Goal: Task Accomplishment & Management: Use online tool/utility

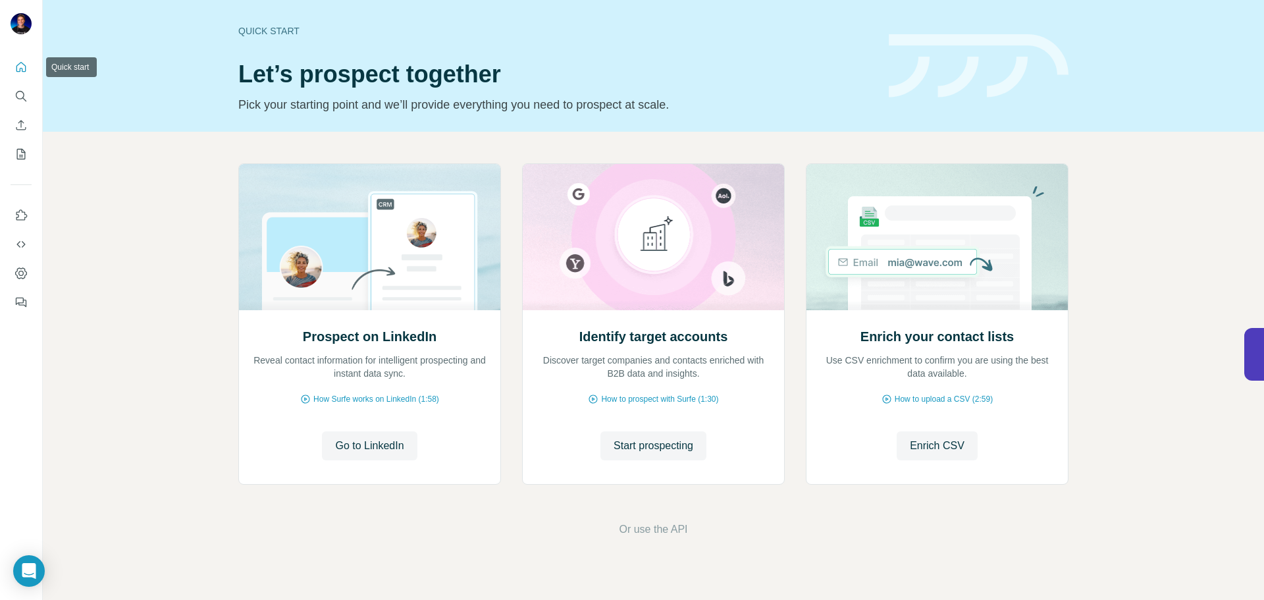
click at [23, 65] on icon "Quick start" at bounding box center [21, 67] width 10 height 10
click at [269, 38] on div "Quick start Let’s prospect together Pick your starting point and we’ll provide …" at bounding box center [555, 66] width 635 height 96
click at [366, 439] on span "Go to LinkedIn" at bounding box center [369, 446] width 68 height 16
click at [642, 443] on span "Start prospecting" at bounding box center [653, 446] width 80 height 16
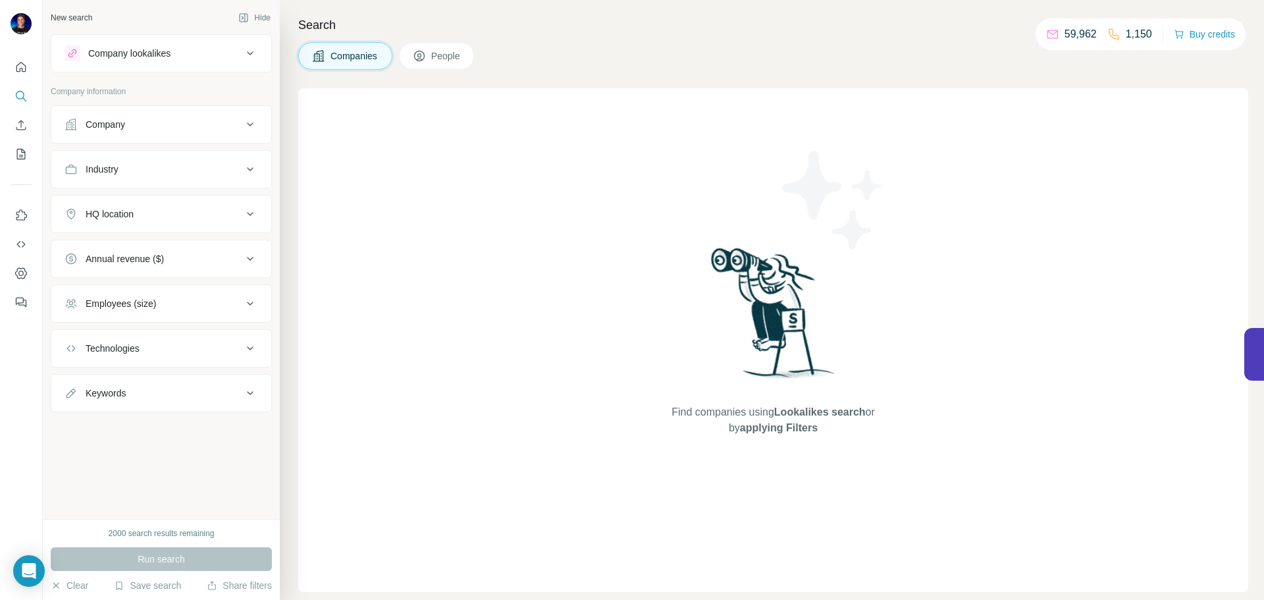
click at [156, 56] on div "Company lookalikes" at bounding box center [129, 53] width 82 height 13
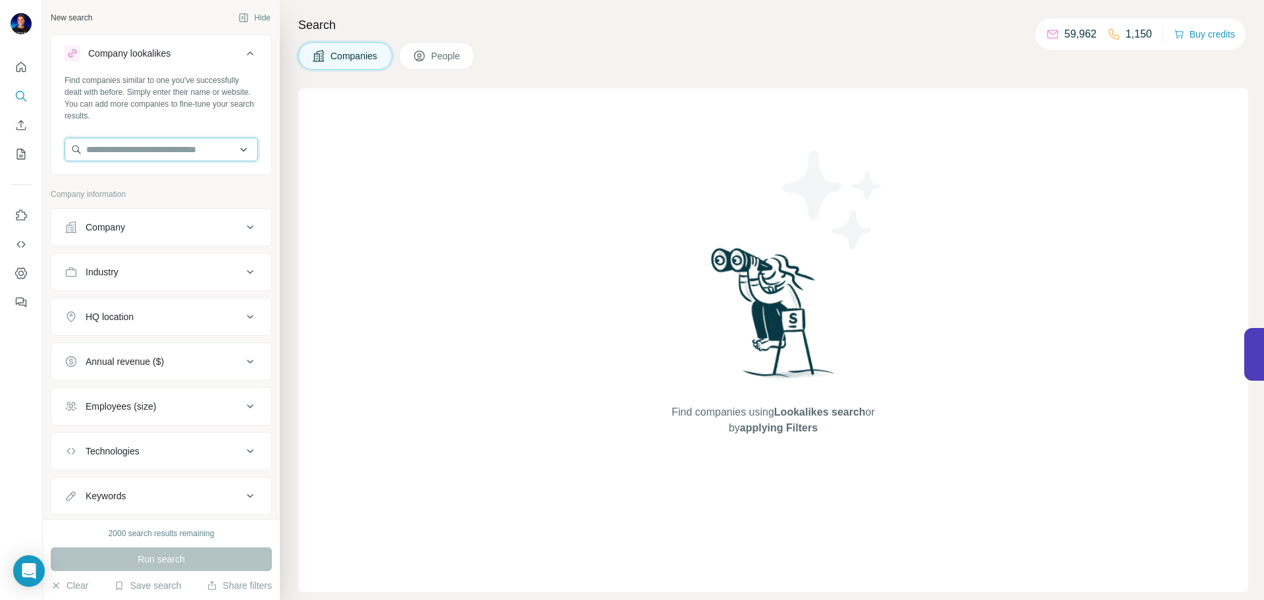
click at [145, 155] on input "text" at bounding box center [162, 150] width 194 height 24
type input "*"
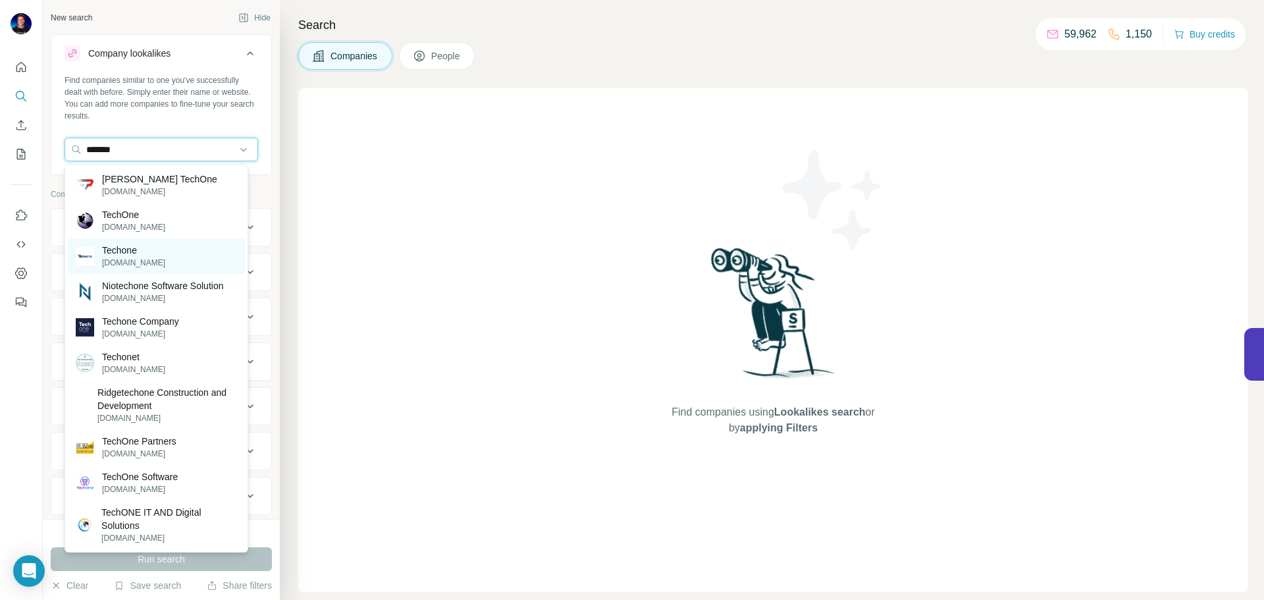
type input "*******"
click at [143, 261] on div "Techone [DOMAIN_NAME]" at bounding box center [156, 256] width 177 height 36
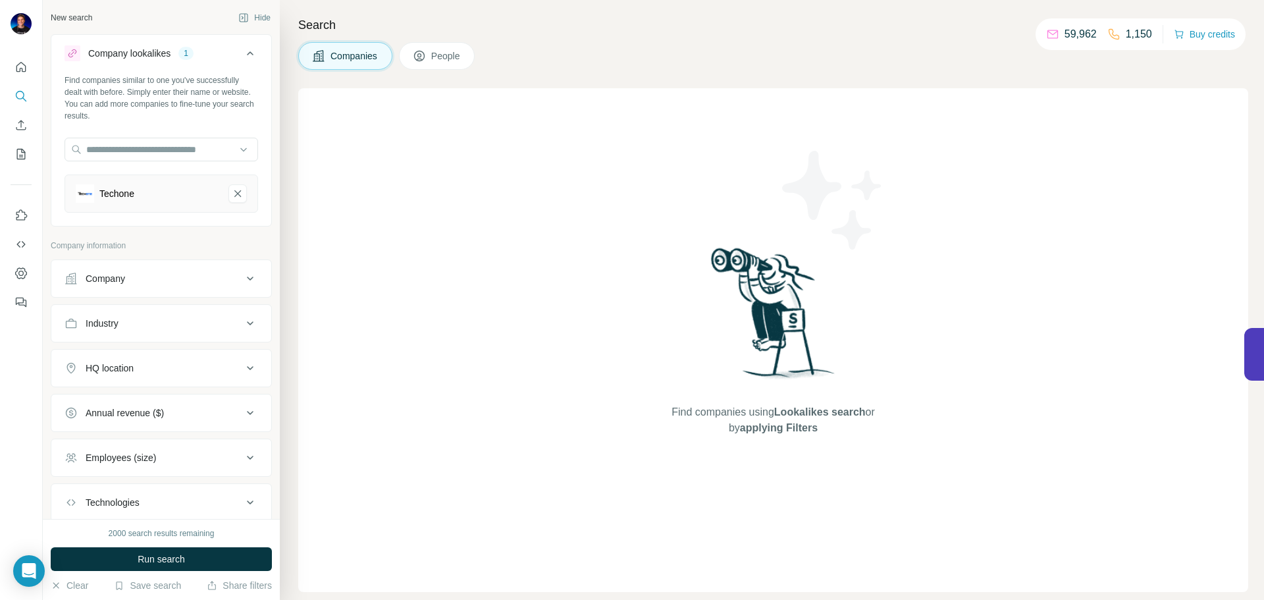
click at [140, 366] on div "HQ location" at bounding box center [154, 367] width 178 height 13
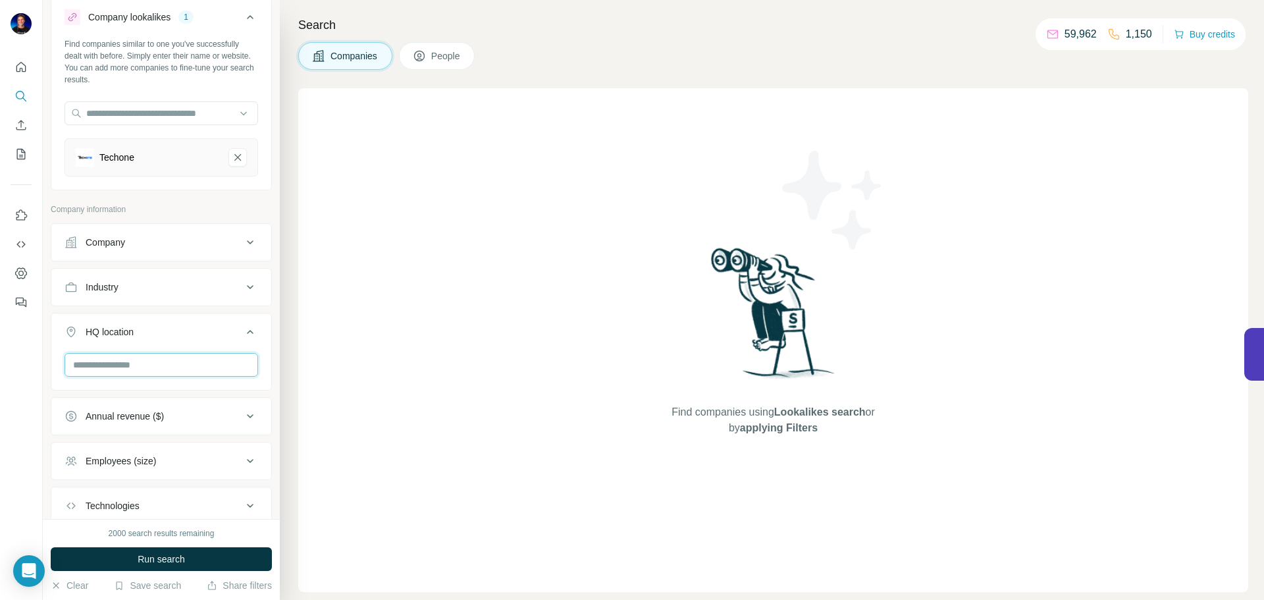
click at [141, 365] on input "text" at bounding box center [162, 365] width 194 height 24
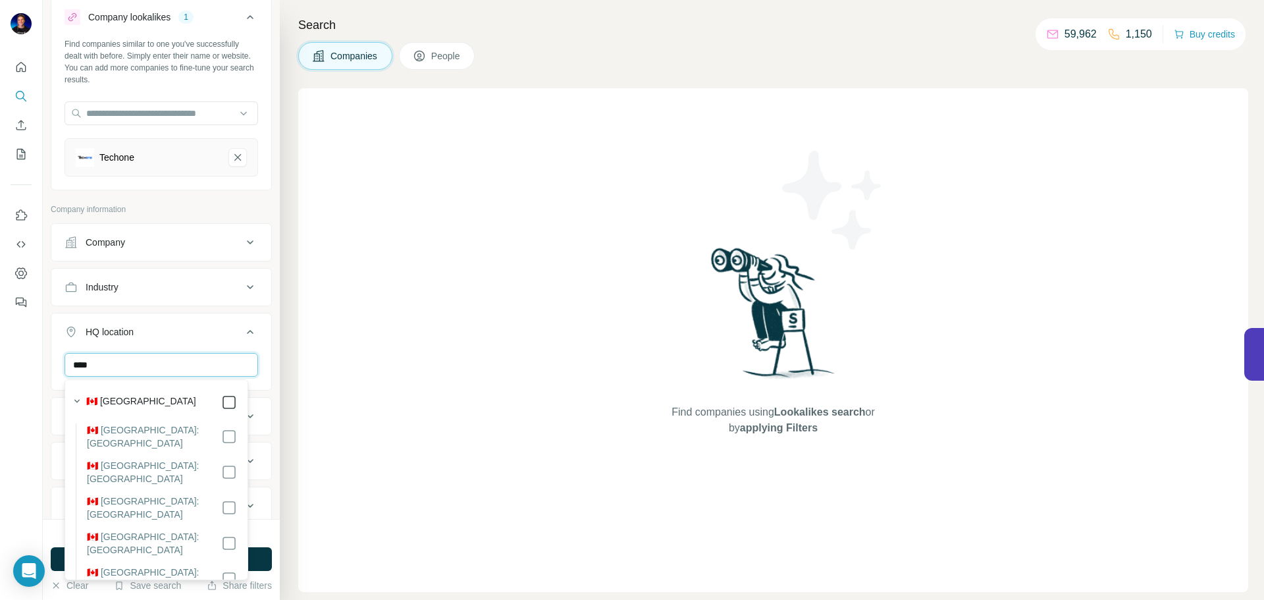
type input "****"
click at [163, 361] on input "****" at bounding box center [162, 365] width 194 height 24
drag, startPoint x: 163, startPoint y: 361, endPoint x: 47, endPoint y: 362, distance: 115.8
click at [47, 362] on div "New search Hide Company lookalikes 1 Find companies similar to one you've succe…" at bounding box center [161, 259] width 237 height 519
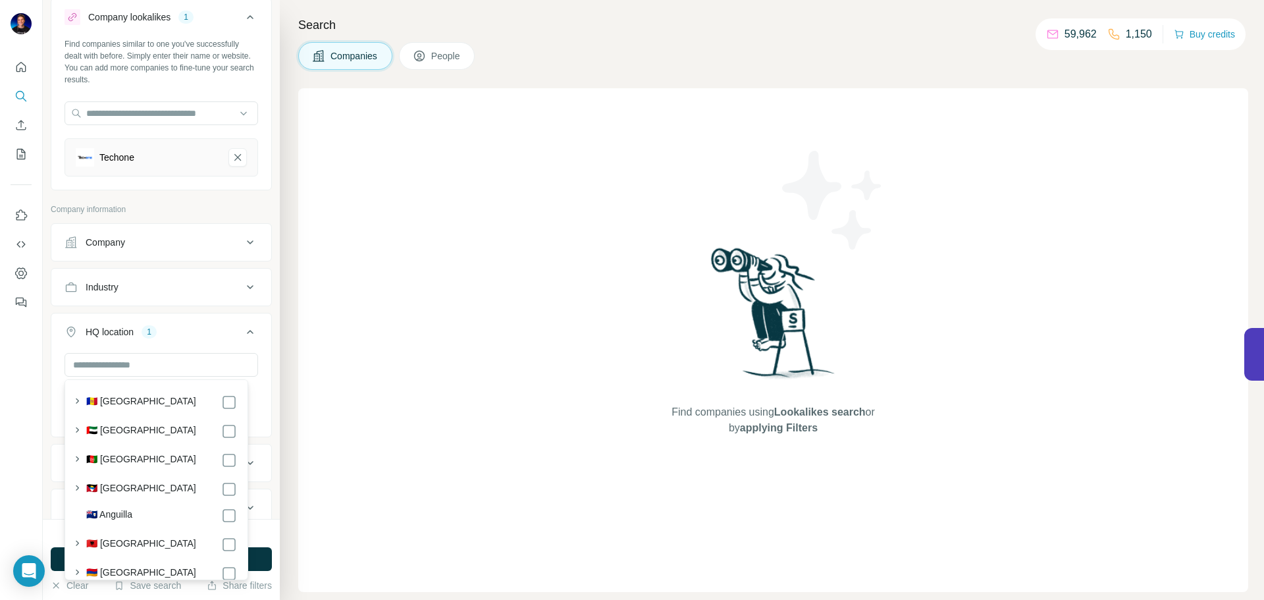
click at [35, 396] on div at bounding box center [21, 300] width 43 height 600
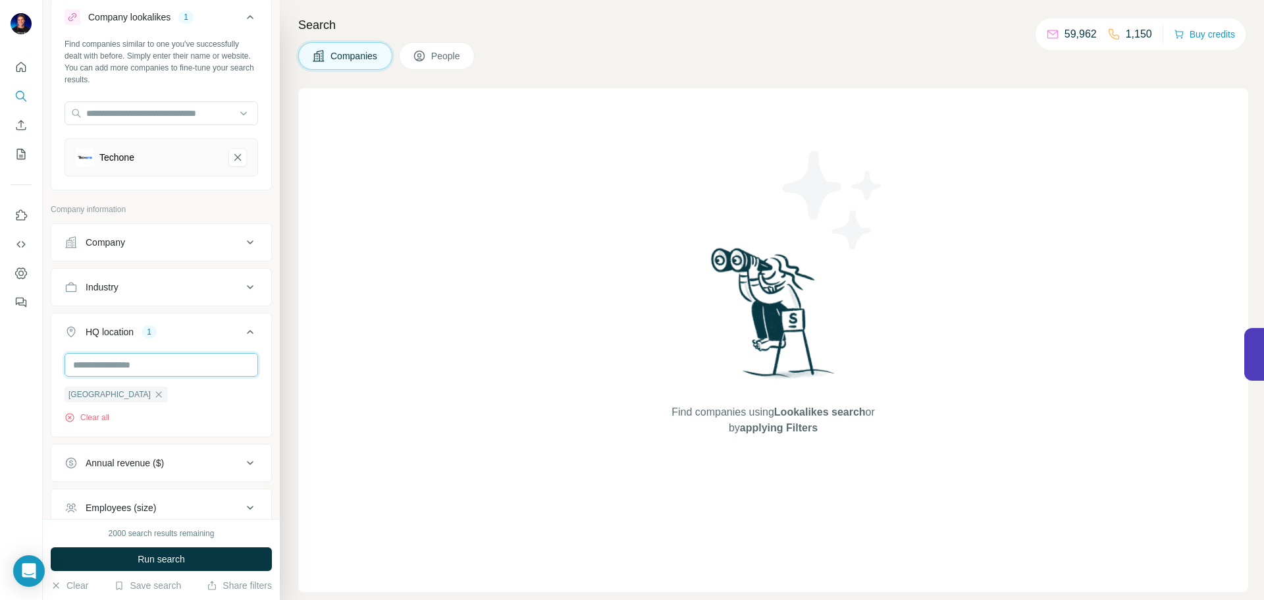
click at [131, 363] on input "text" at bounding box center [162, 365] width 194 height 24
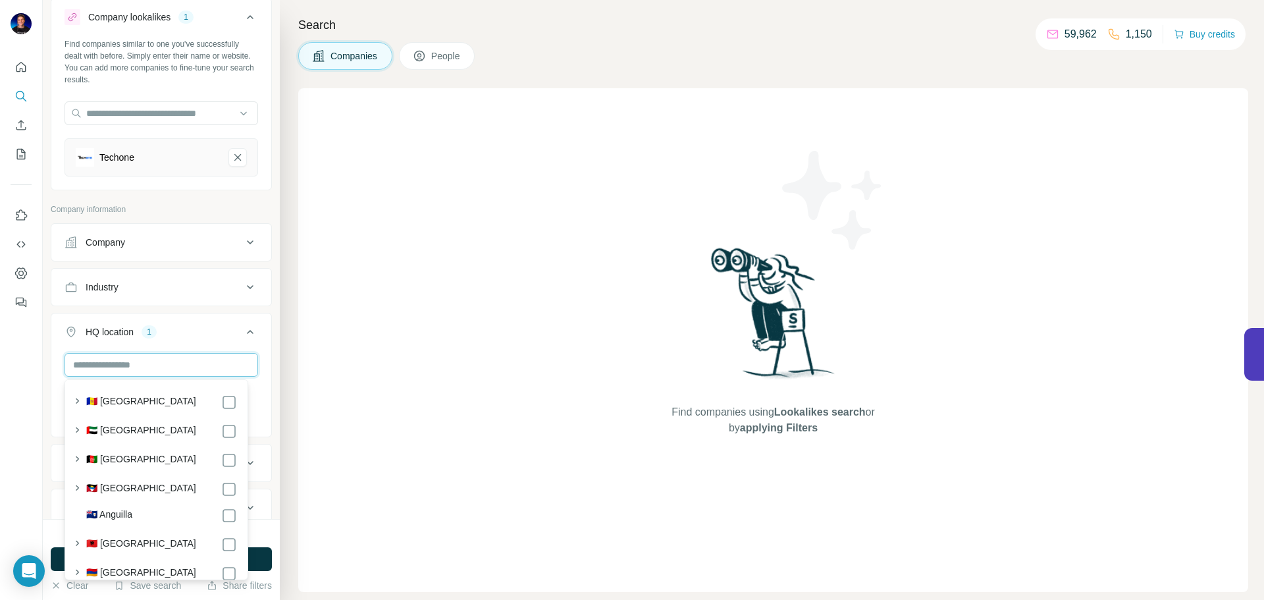
click at [131, 363] on input "text" at bounding box center [162, 365] width 194 height 24
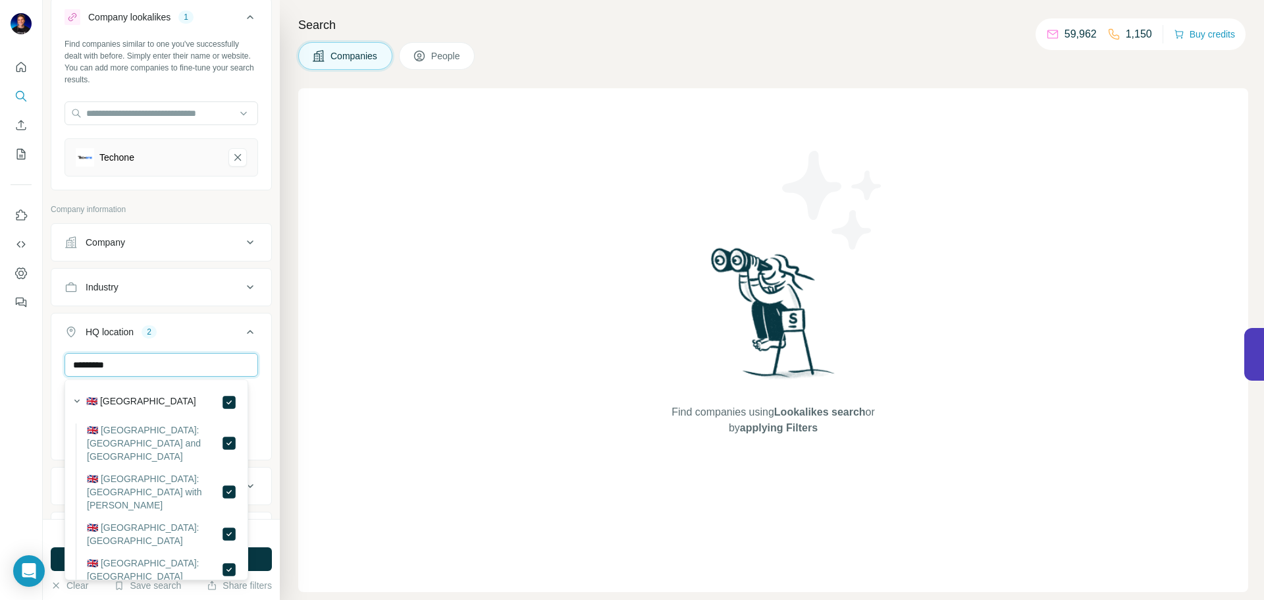
click at [194, 359] on input "*********" at bounding box center [162, 365] width 194 height 24
drag, startPoint x: 112, startPoint y: 363, endPoint x: 43, endPoint y: 355, distance: 69.6
click at [43, 355] on div "New search Hide Company lookalikes 1 Find companies similar to one you've succe…" at bounding box center [161, 259] width 237 height 519
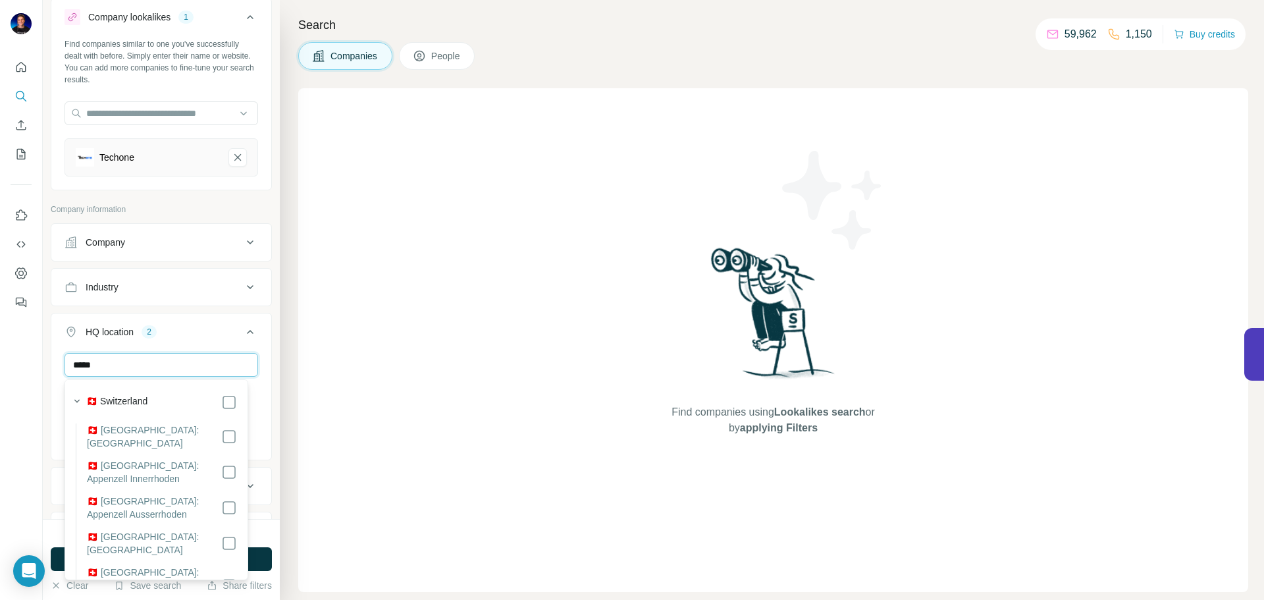
type input "*****"
click at [10, 441] on div at bounding box center [21, 300] width 43 height 600
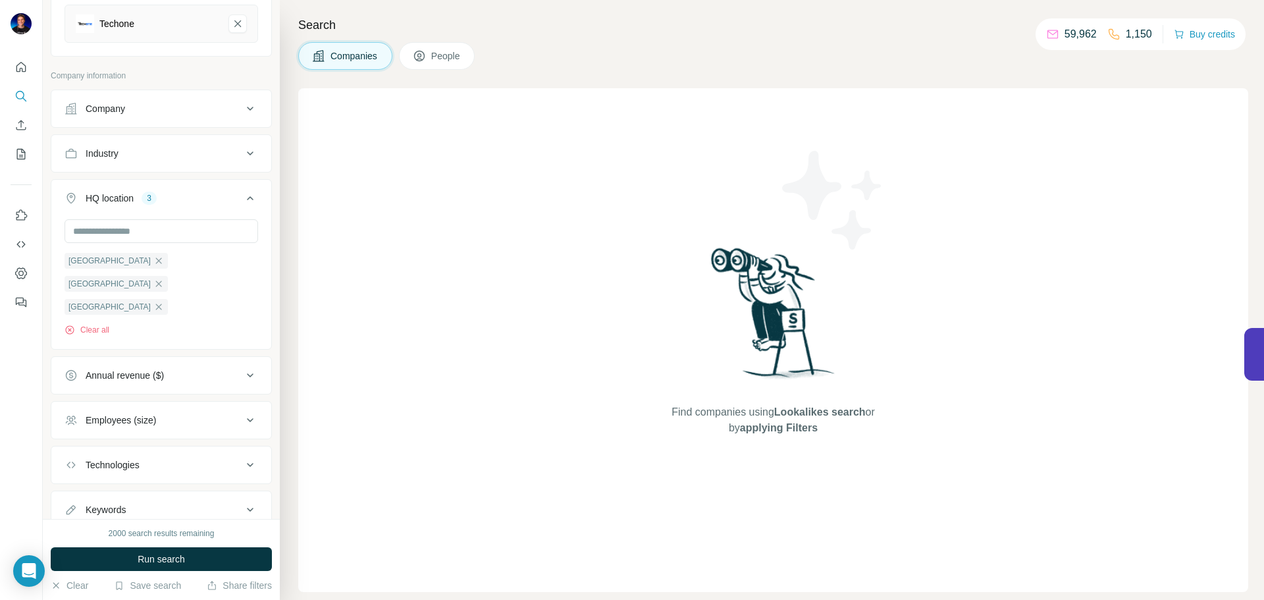
scroll to position [182, 0]
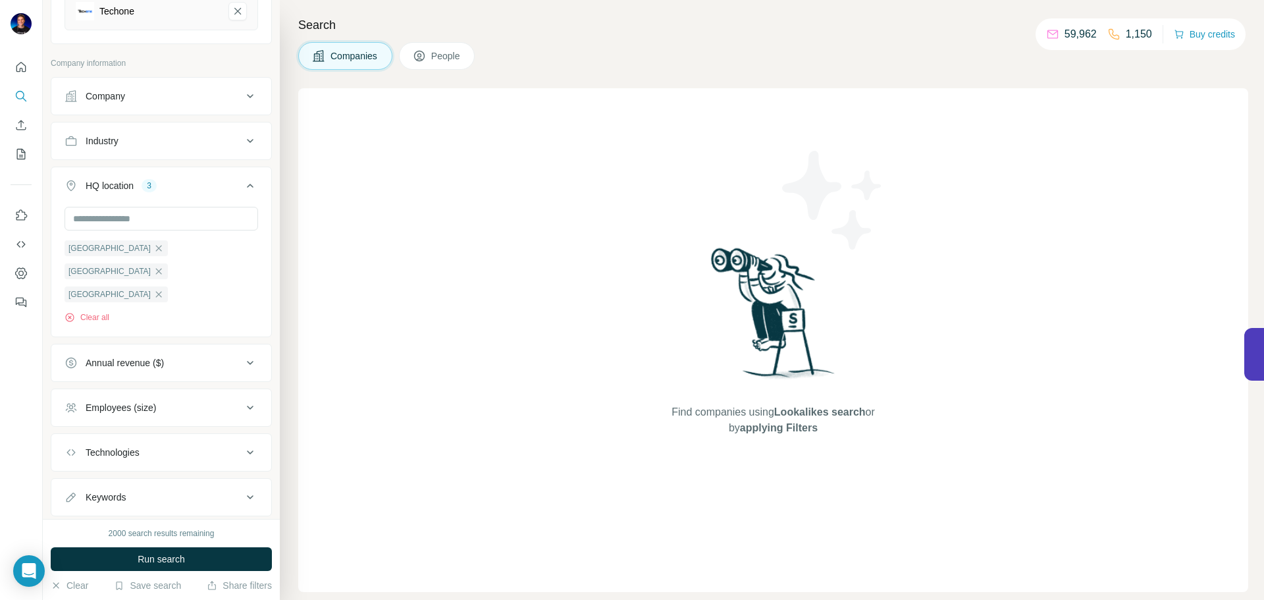
click at [143, 401] on div "Employees (size)" at bounding box center [121, 407] width 70 height 13
click at [75, 454] on icon at bounding box center [72, 460] width 13 height 13
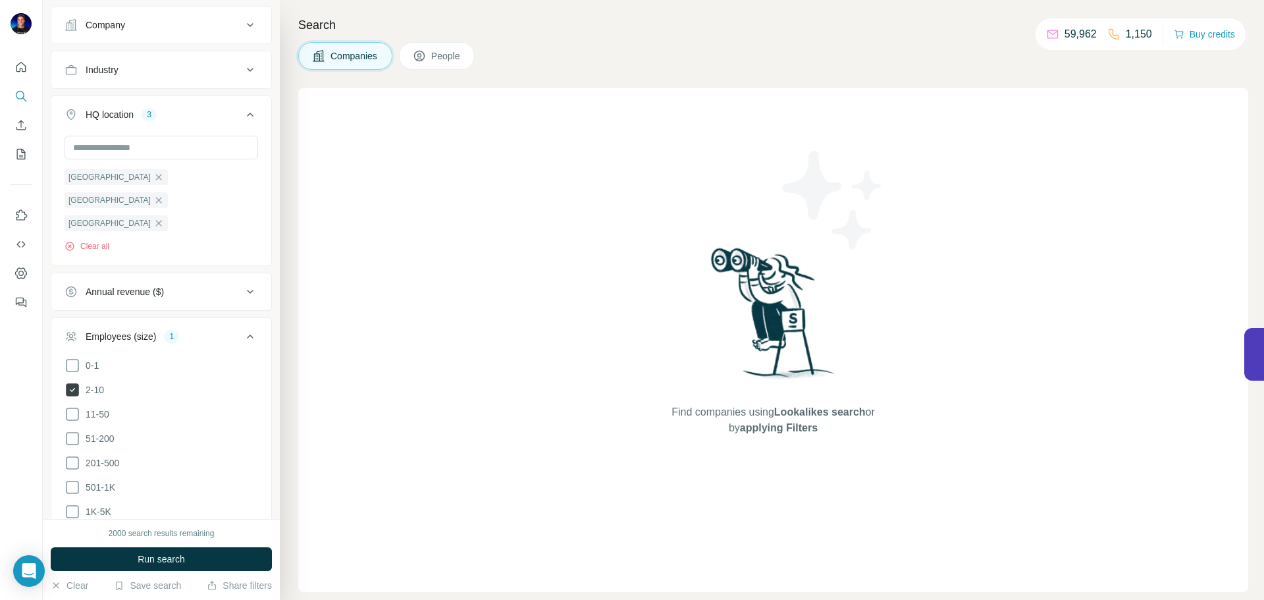
scroll to position [255, 0]
click at [76, 404] on icon at bounding box center [73, 412] width 16 height 16
click at [71, 428] on icon at bounding box center [73, 436] width 16 height 16
click at [100, 563] on button "Run search" at bounding box center [161, 559] width 221 height 24
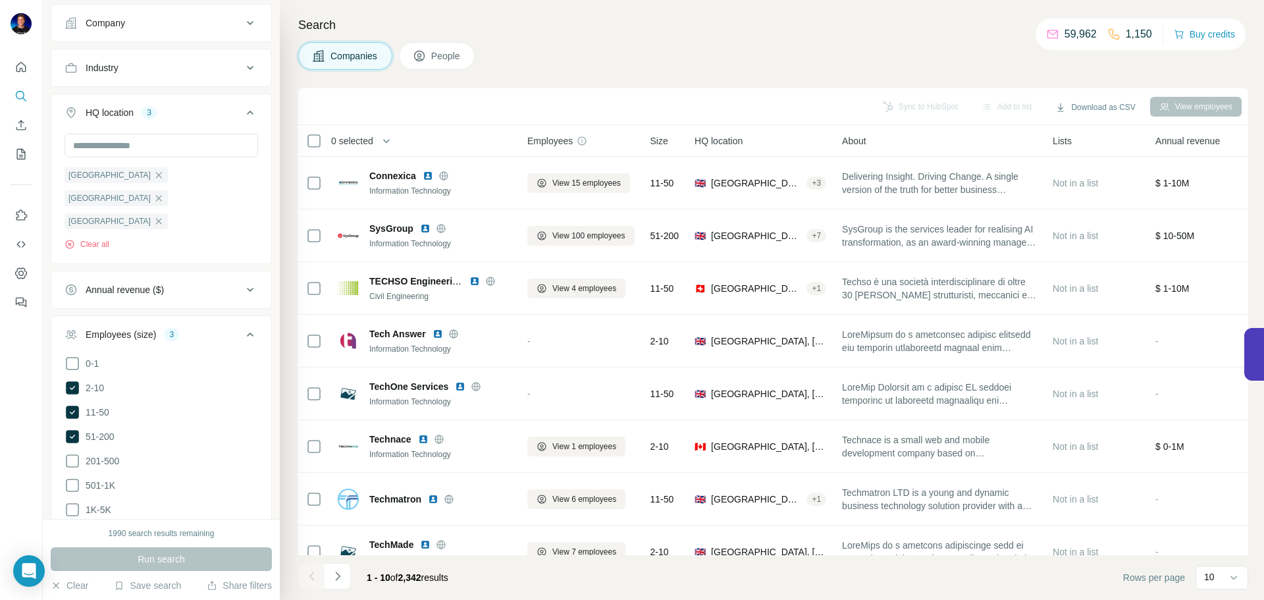
click at [658, 59] on div "Companies People" at bounding box center [773, 56] width 950 height 28
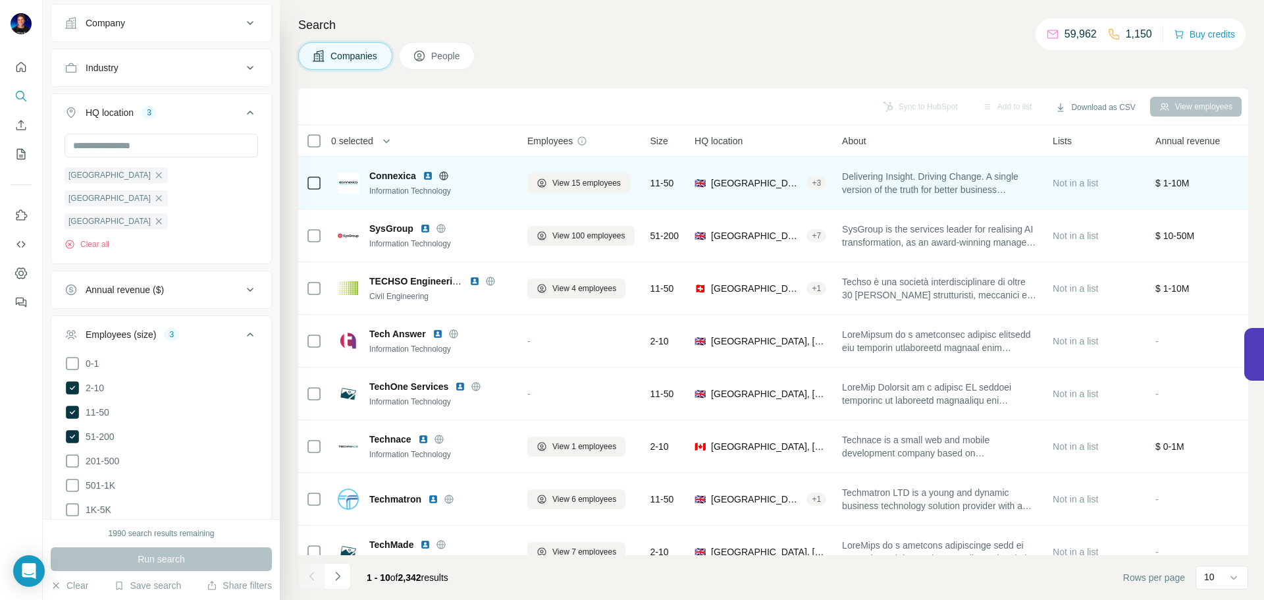
click at [440, 180] on icon at bounding box center [443, 175] width 11 height 11
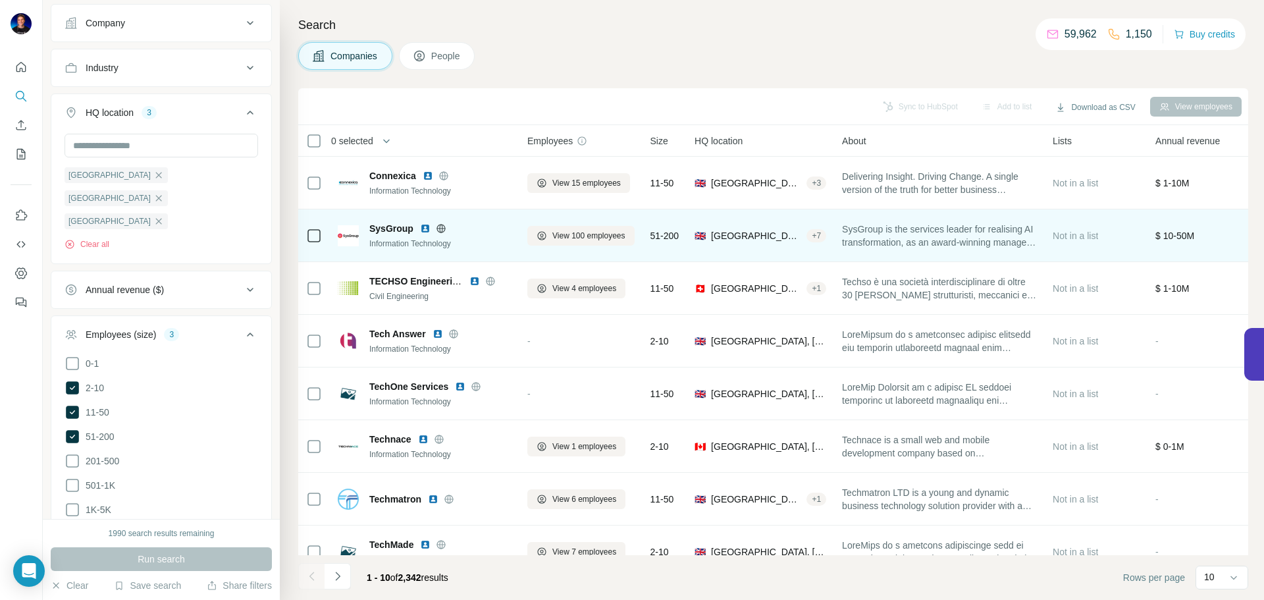
click at [440, 230] on icon at bounding box center [440, 228] width 3 height 9
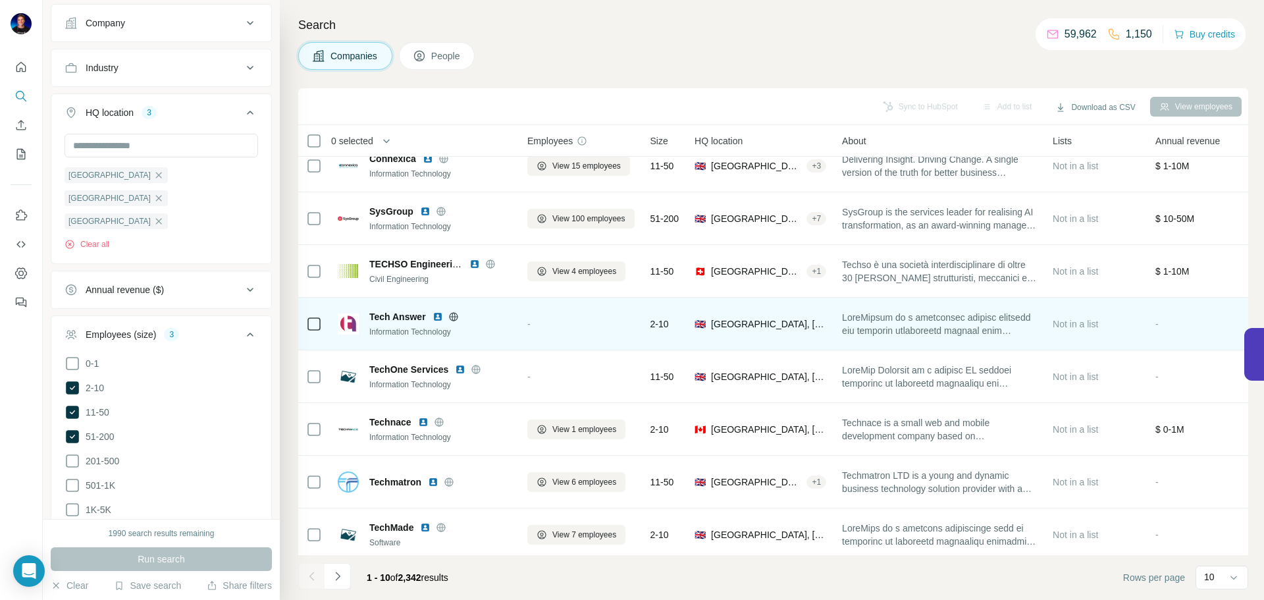
scroll to position [18, 0]
click at [457, 319] on icon at bounding box center [453, 315] width 9 height 9
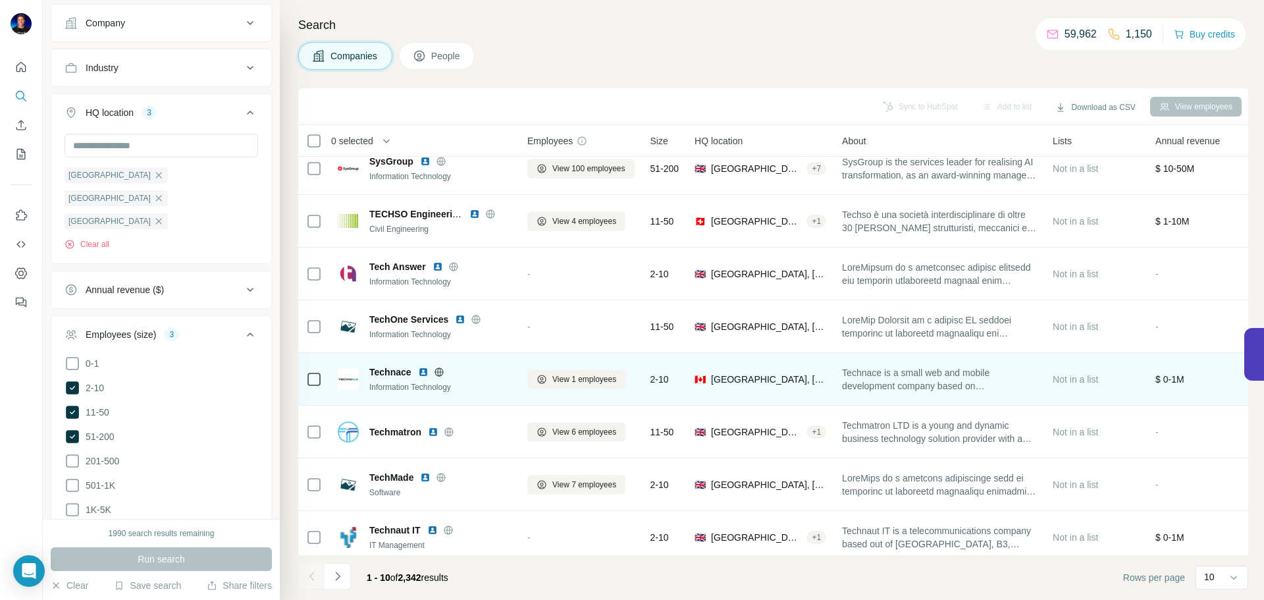
scroll to position [68, 0]
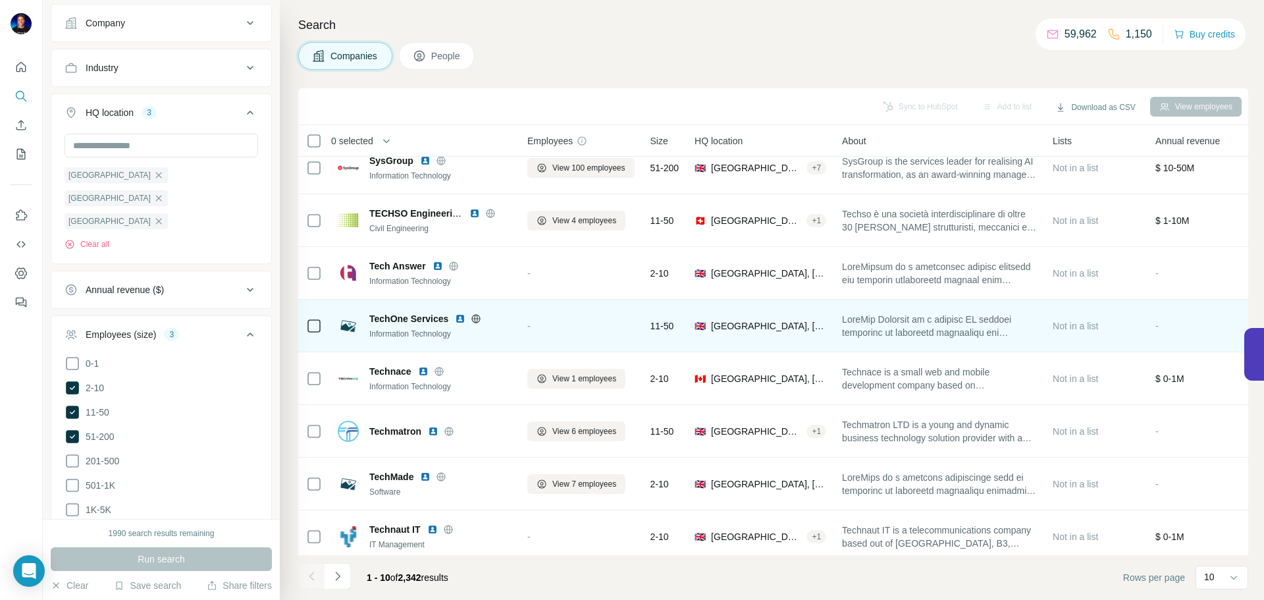
click at [477, 321] on icon at bounding box center [476, 318] width 11 height 11
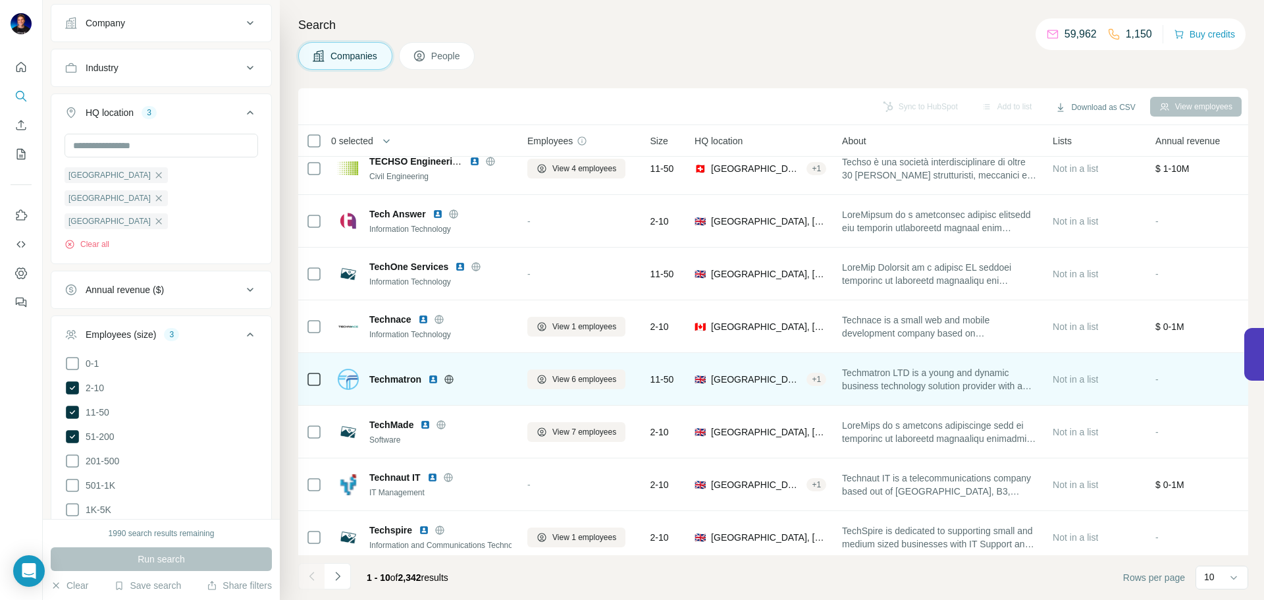
scroll to position [135, 0]
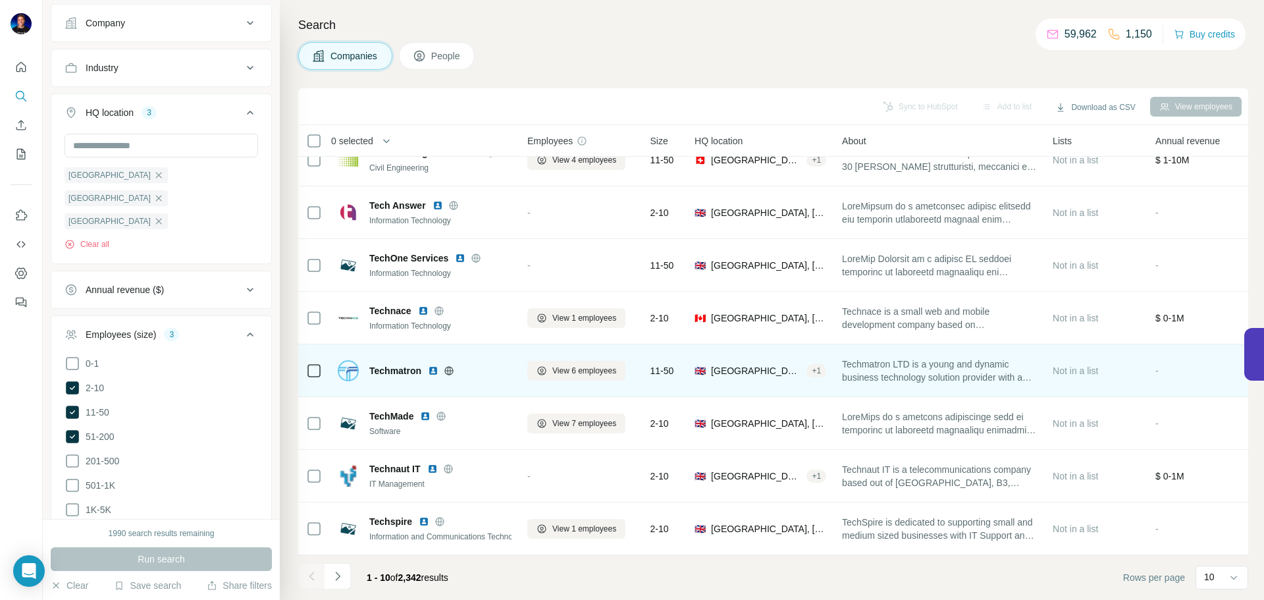
click at [456, 369] on div at bounding box center [449, 370] width 42 height 11
click at [453, 366] on icon at bounding box center [449, 370] width 9 height 9
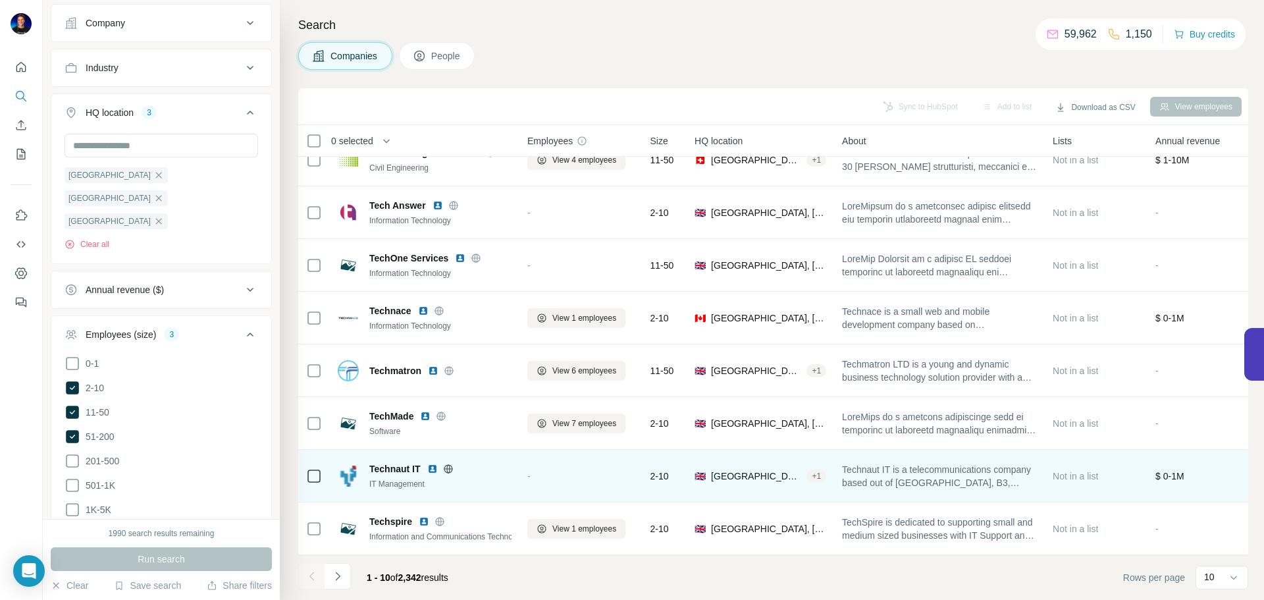
click at [451, 465] on icon at bounding box center [448, 468] width 11 height 11
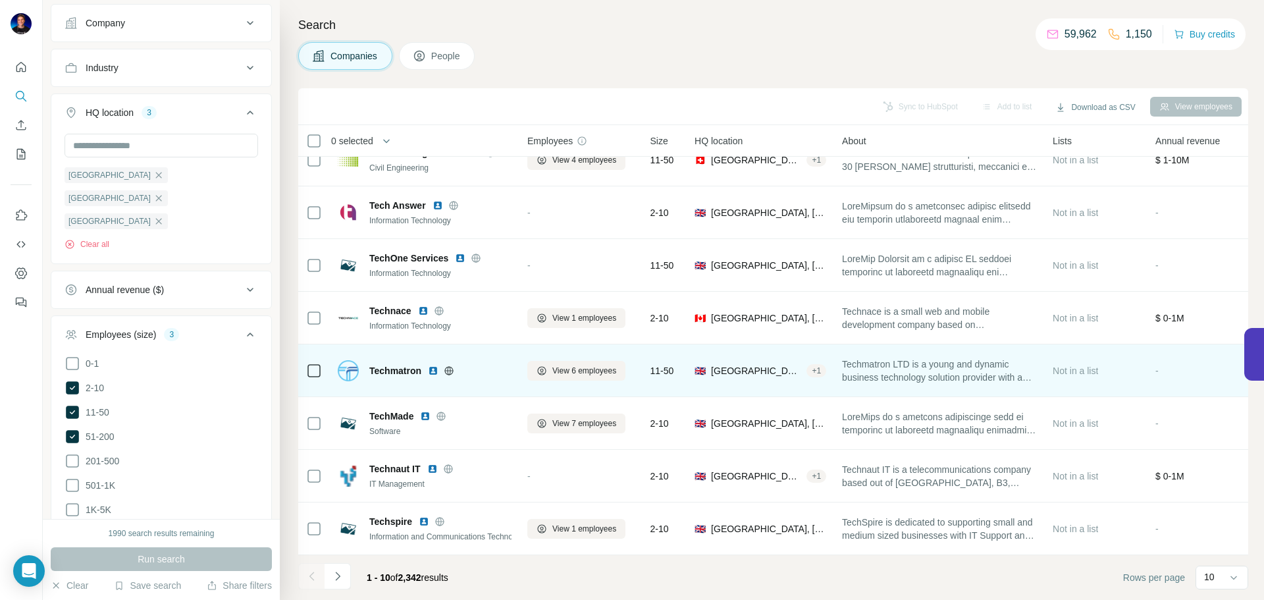
scroll to position [0, 0]
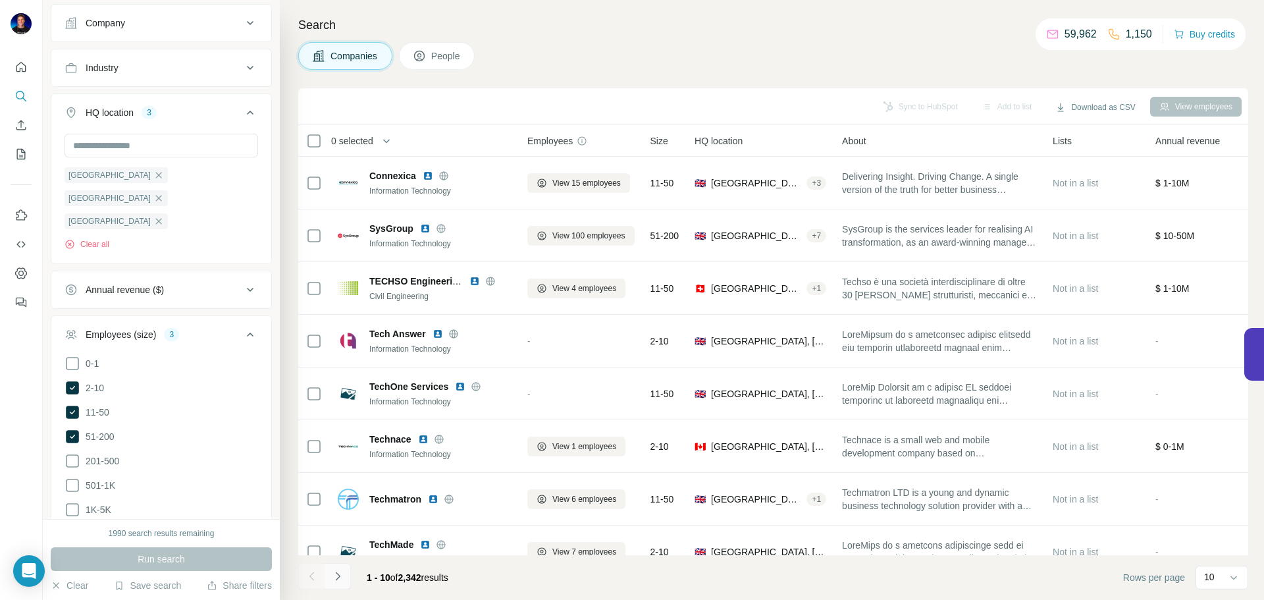
click at [343, 576] on icon "Navigate to next page" at bounding box center [337, 575] width 13 height 13
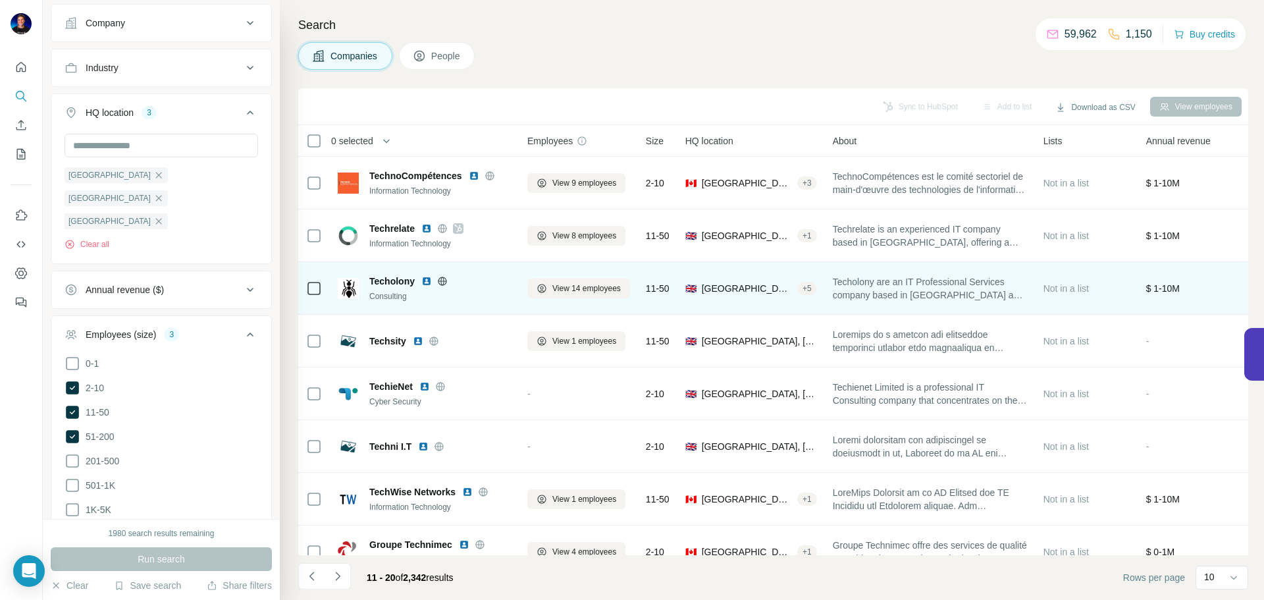
click at [438, 280] on icon at bounding box center [442, 281] width 11 height 11
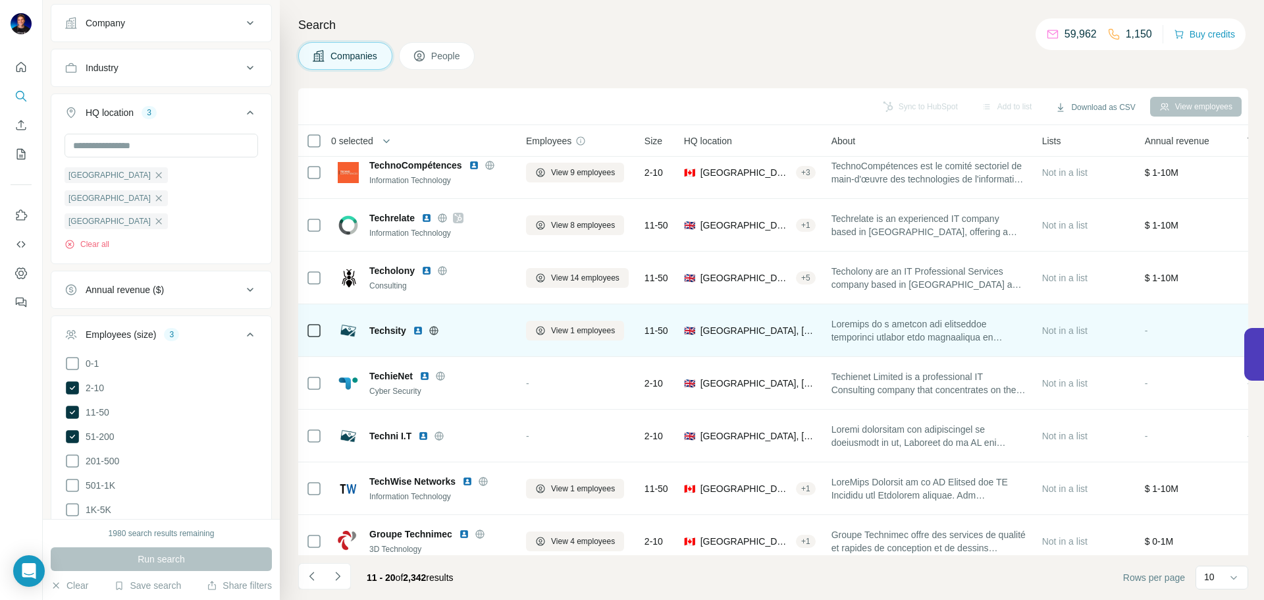
scroll to position [63, 1]
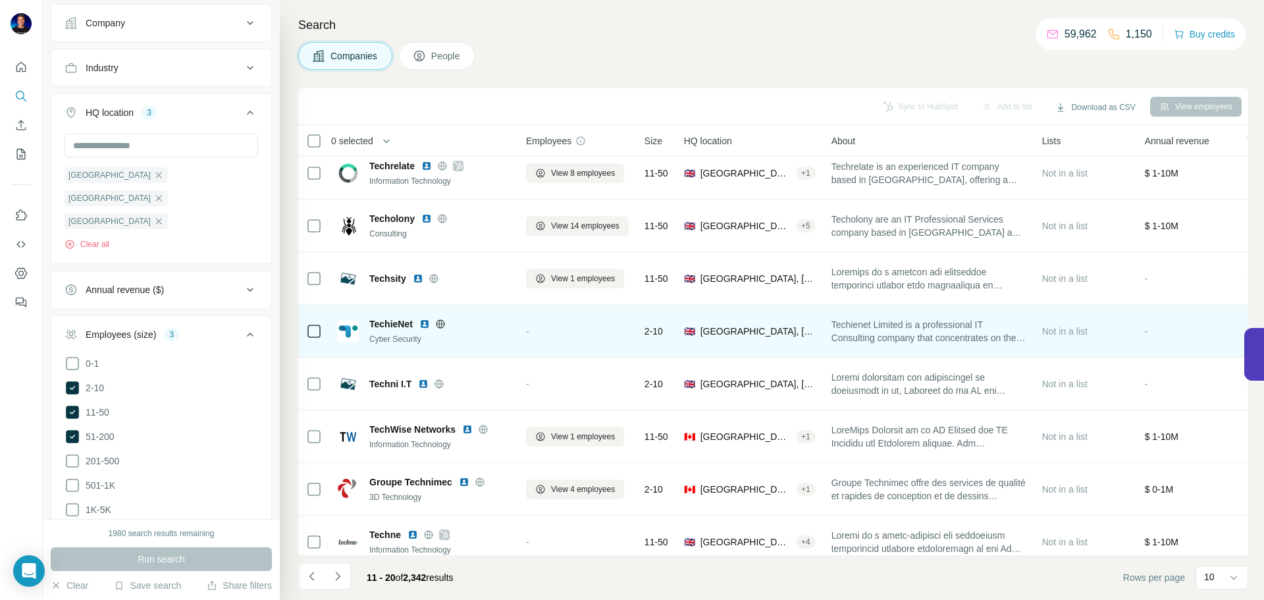
click at [445, 327] on icon at bounding box center [440, 324] width 11 height 11
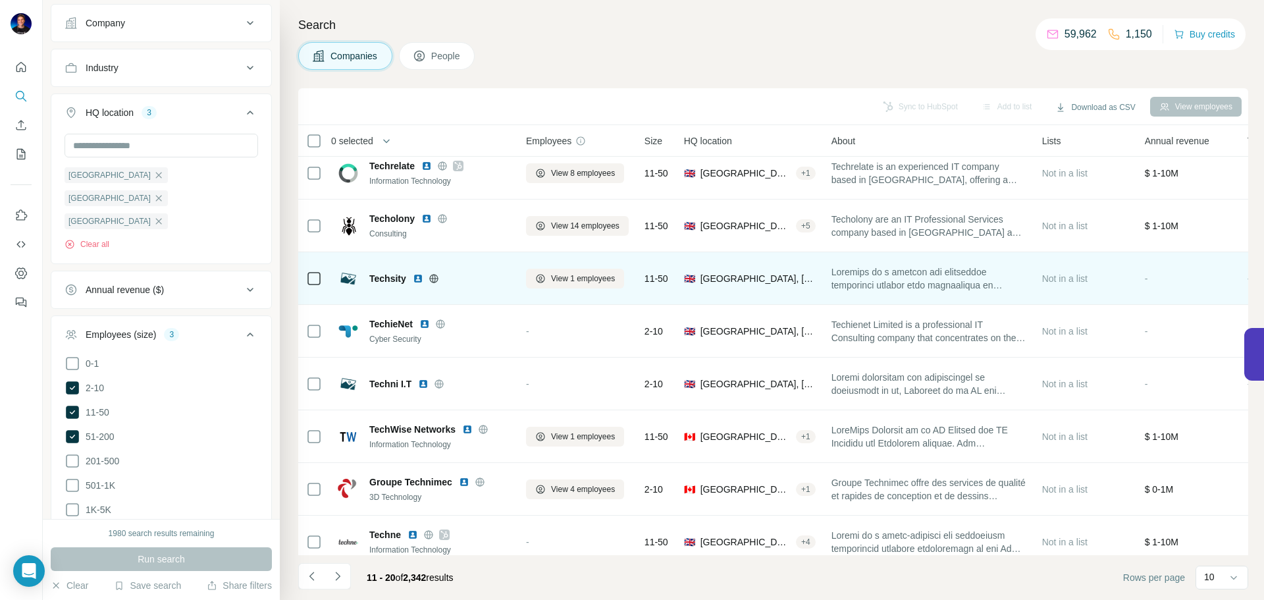
scroll to position [88, 1]
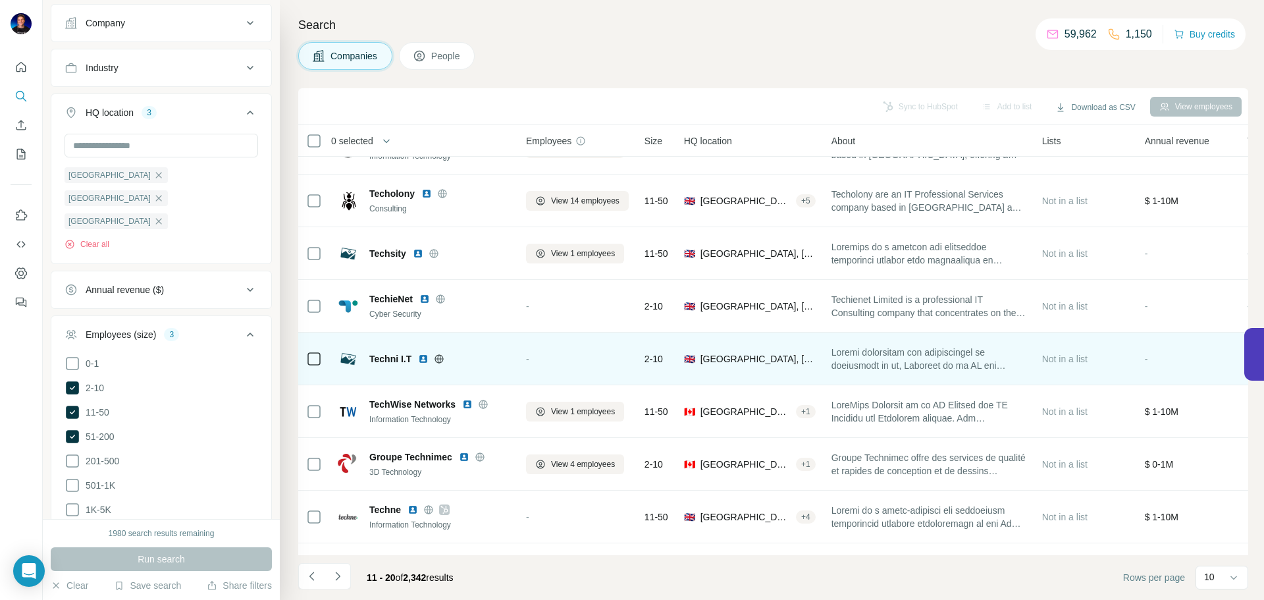
click at [444, 359] on icon at bounding box center [439, 358] width 11 height 11
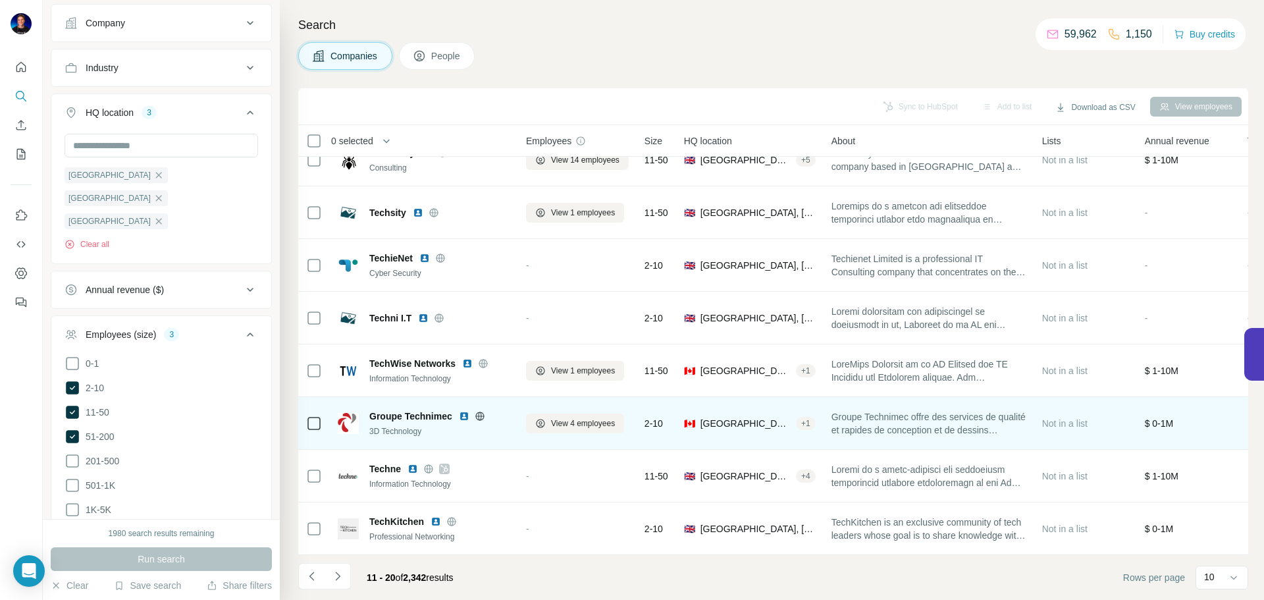
click at [479, 412] on icon at bounding box center [479, 415] width 9 height 9
